Goal: Information Seeking & Learning: Learn about a topic

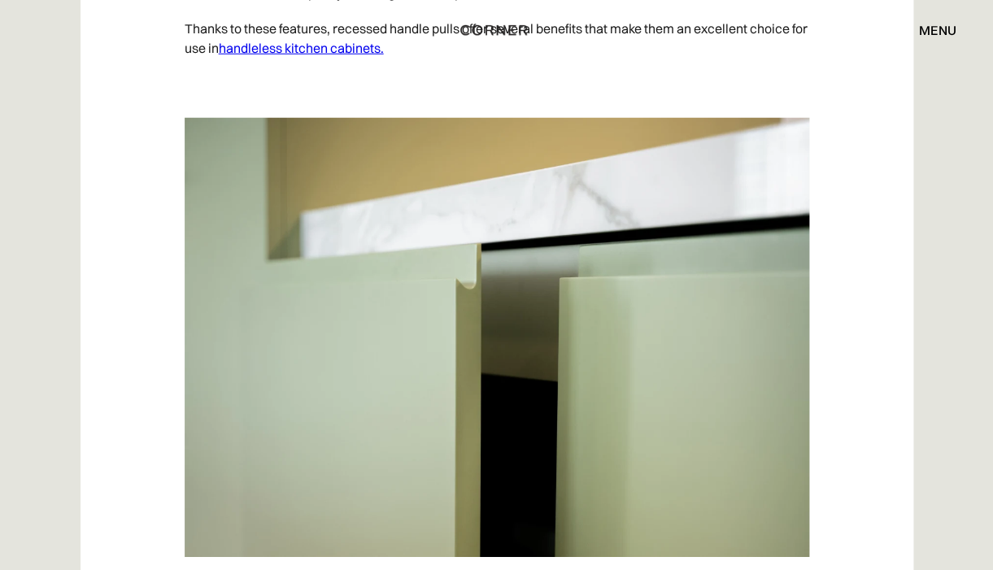
scroll to position [1396, 0]
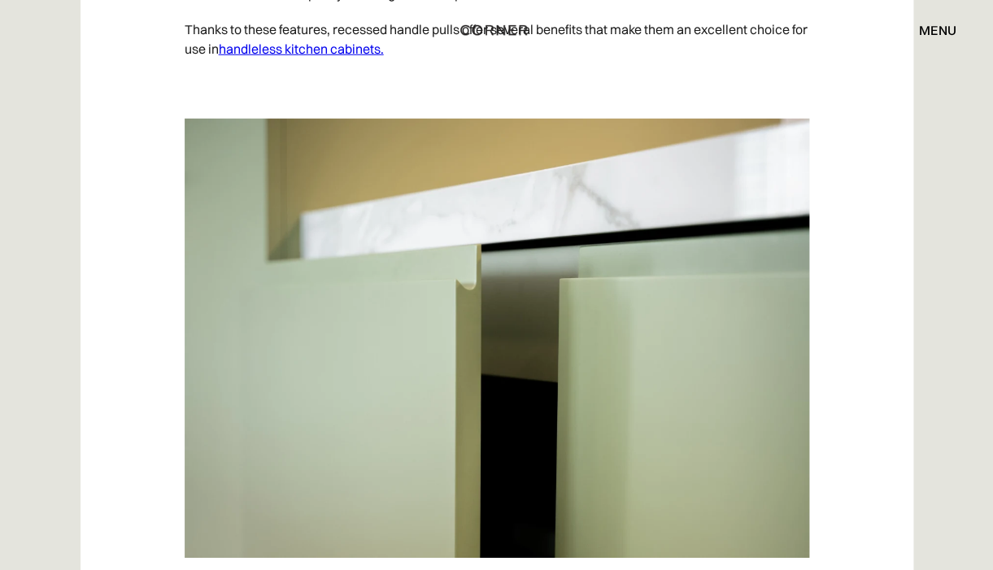
click at [340, 57] on link "handleless kitchen cabinets." at bounding box center [301, 49] width 165 height 16
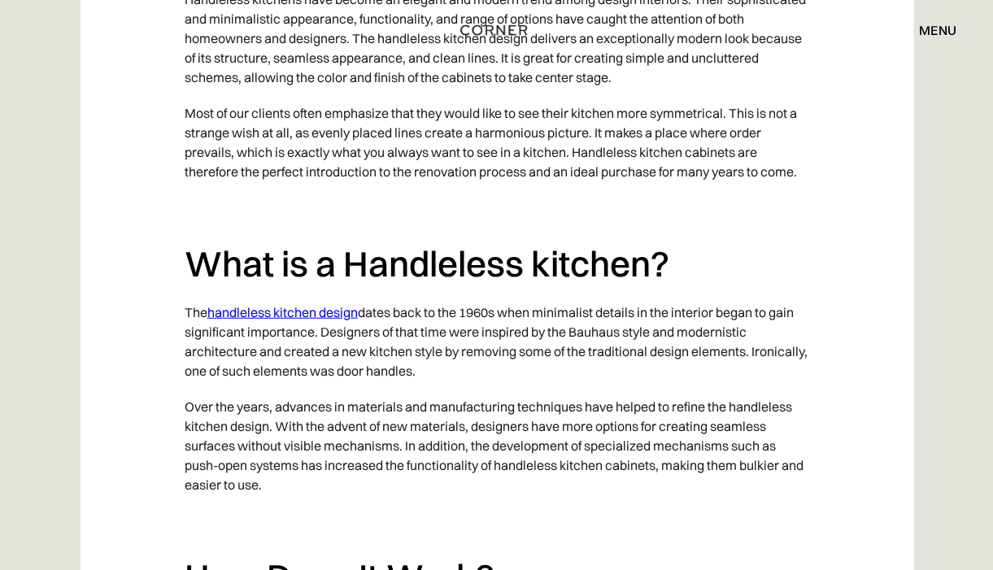
scroll to position [1112, 0]
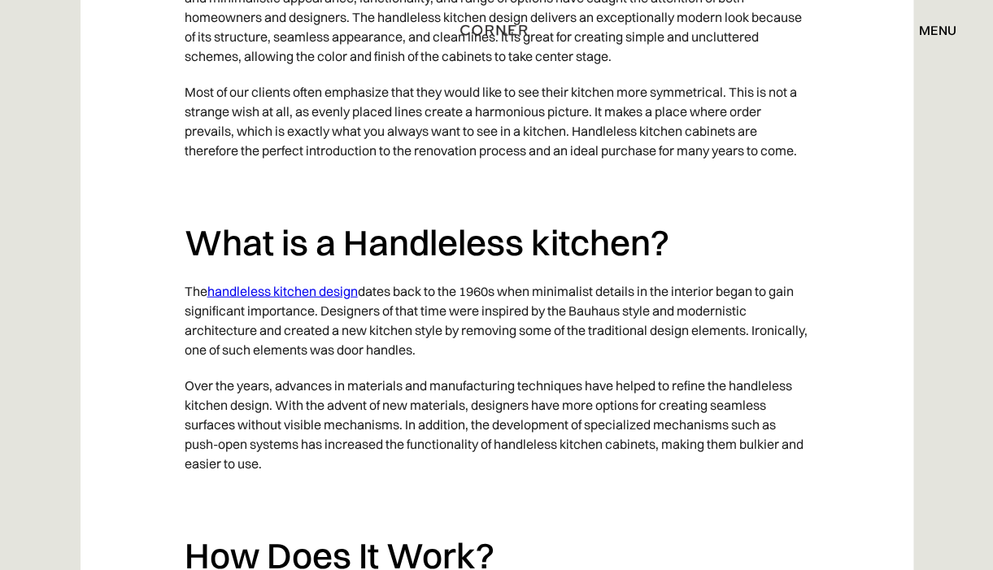
click at [303, 291] on link "handleless kitchen design" at bounding box center [282, 291] width 150 height 16
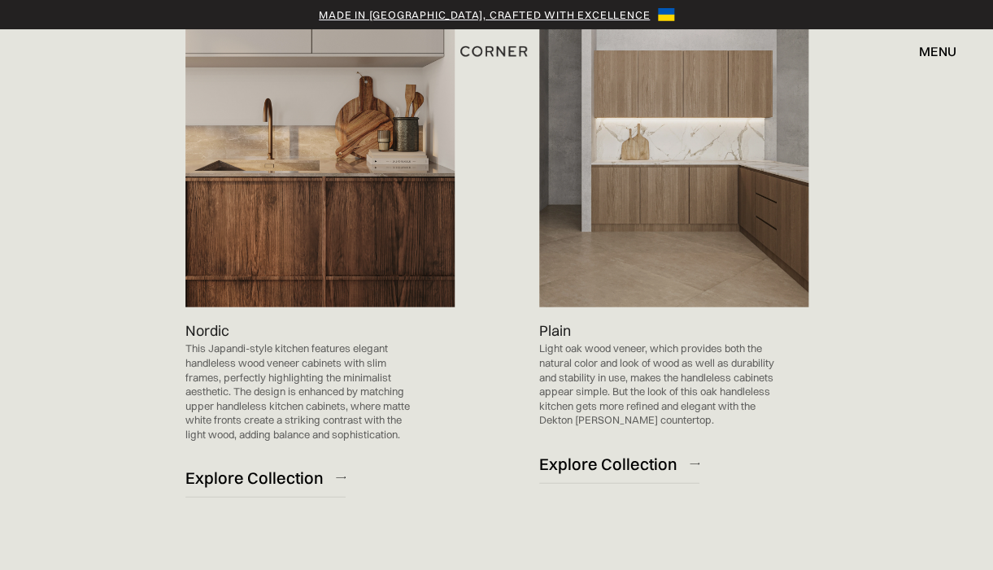
scroll to position [1087, 0]
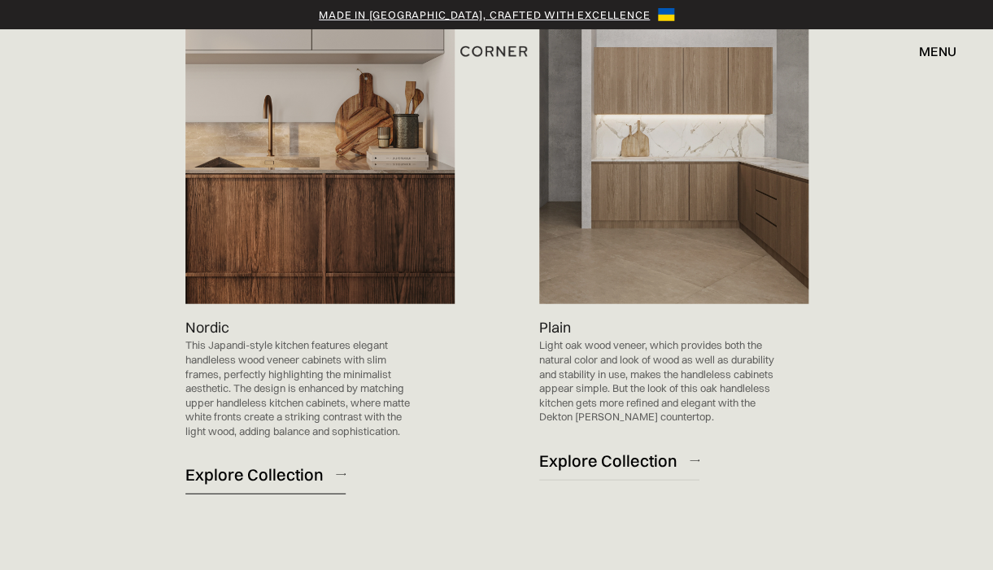
click at [309, 476] on div "Explore Collection" at bounding box center [254, 475] width 138 height 22
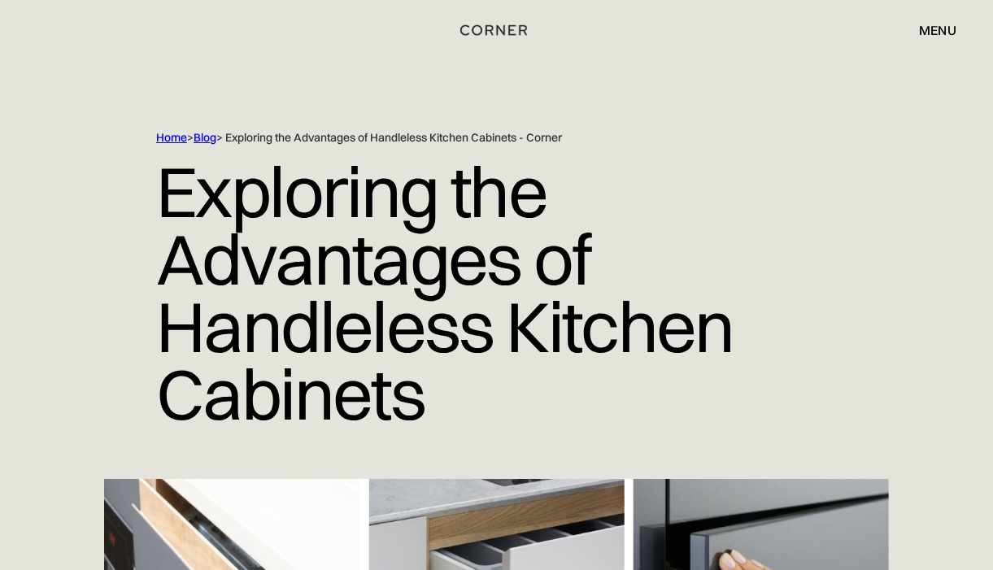
scroll to position [1112, 0]
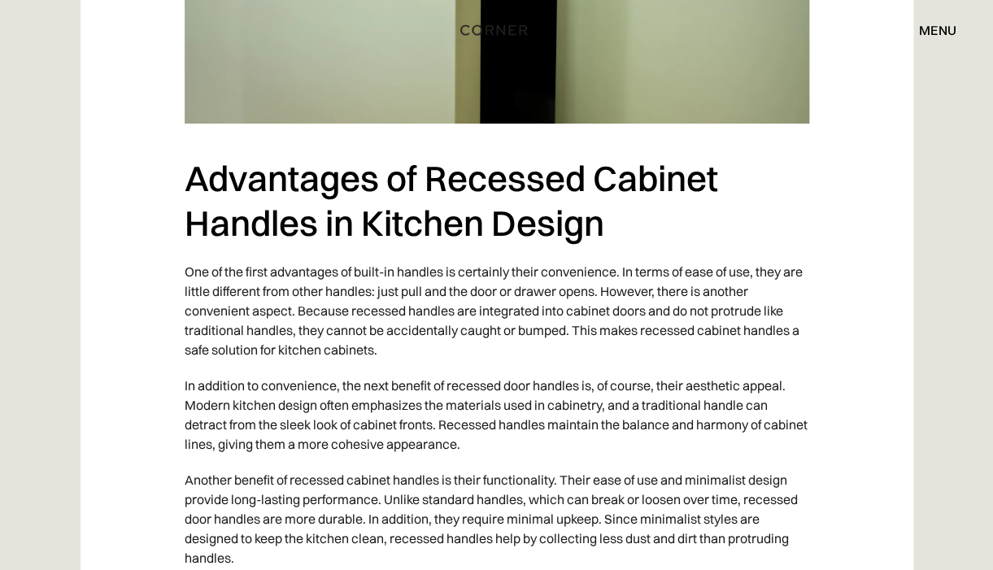
scroll to position [1823, 0]
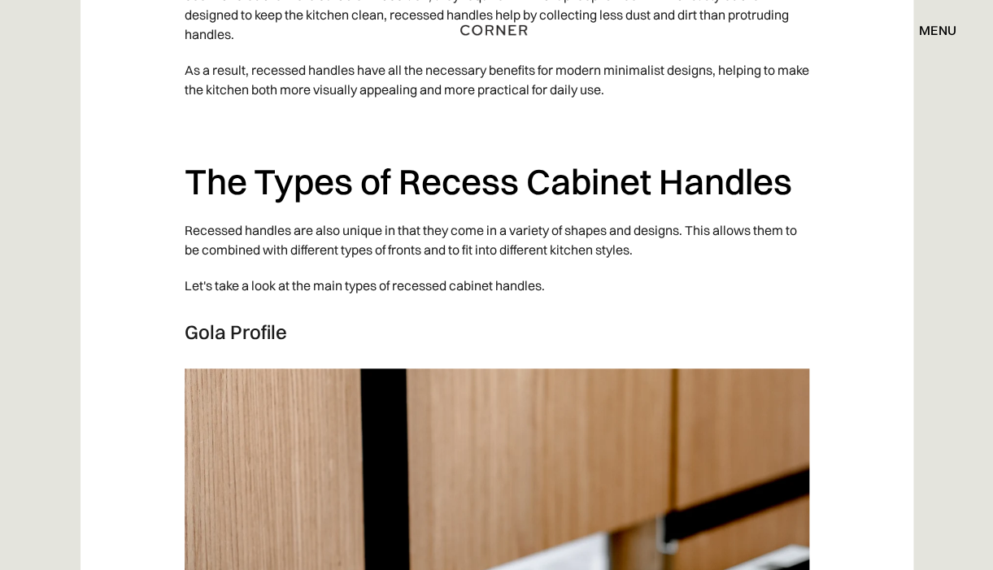
scroll to position [2366, 0]
